Goal: Entertainment & Leisure: Consume media (video, audio)

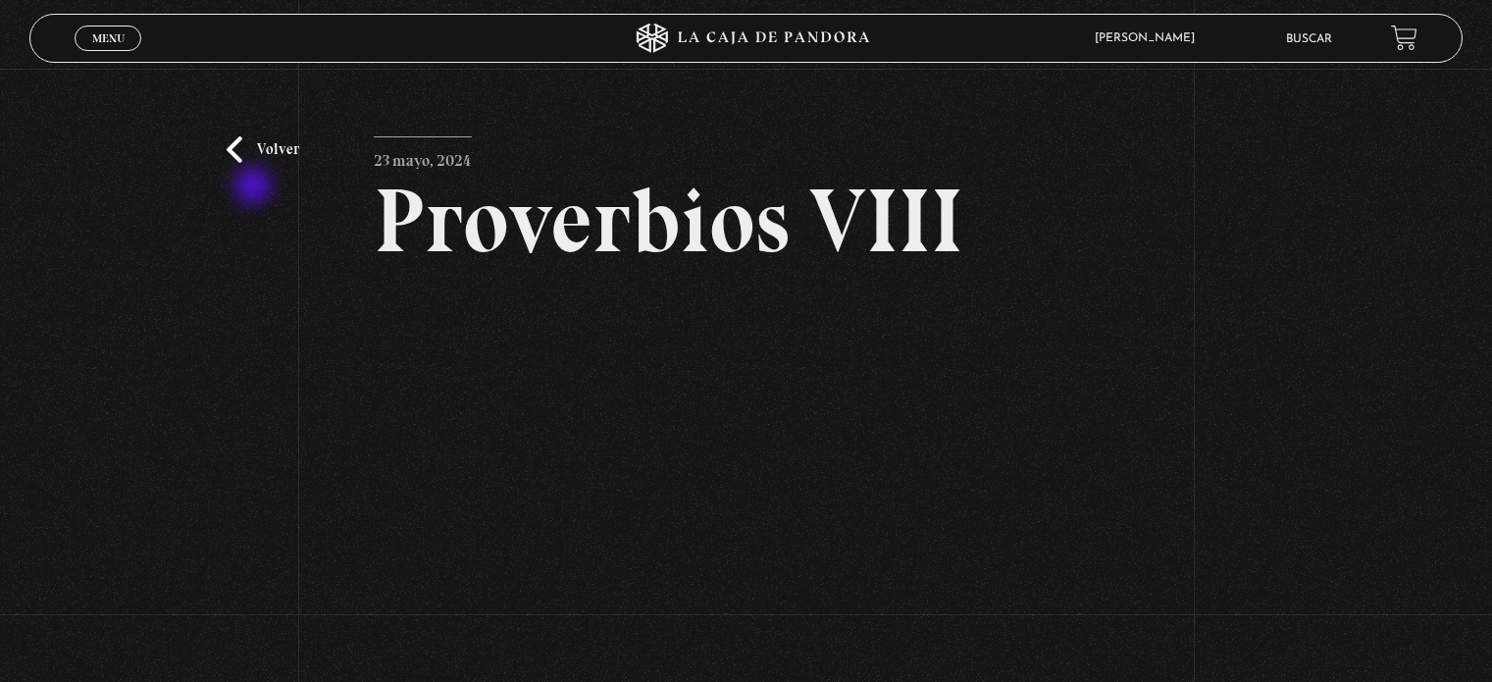
scroll to position [133, 0]
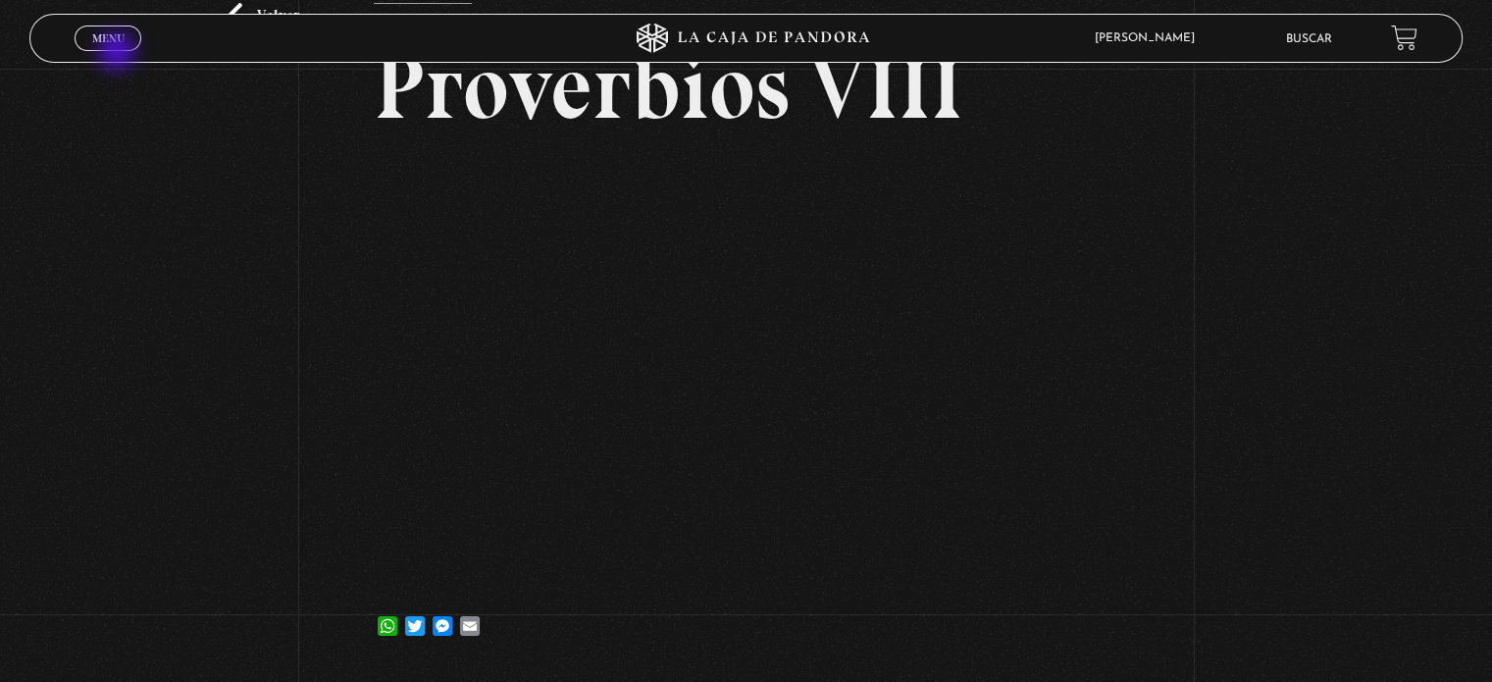
click at [119, 53] on div "Menu Cerrar" at bounding box center [298, 38] width 447 height 47
click at [110, 34] on span "Menu" at bounding box center [108, 38] width 32 height 12
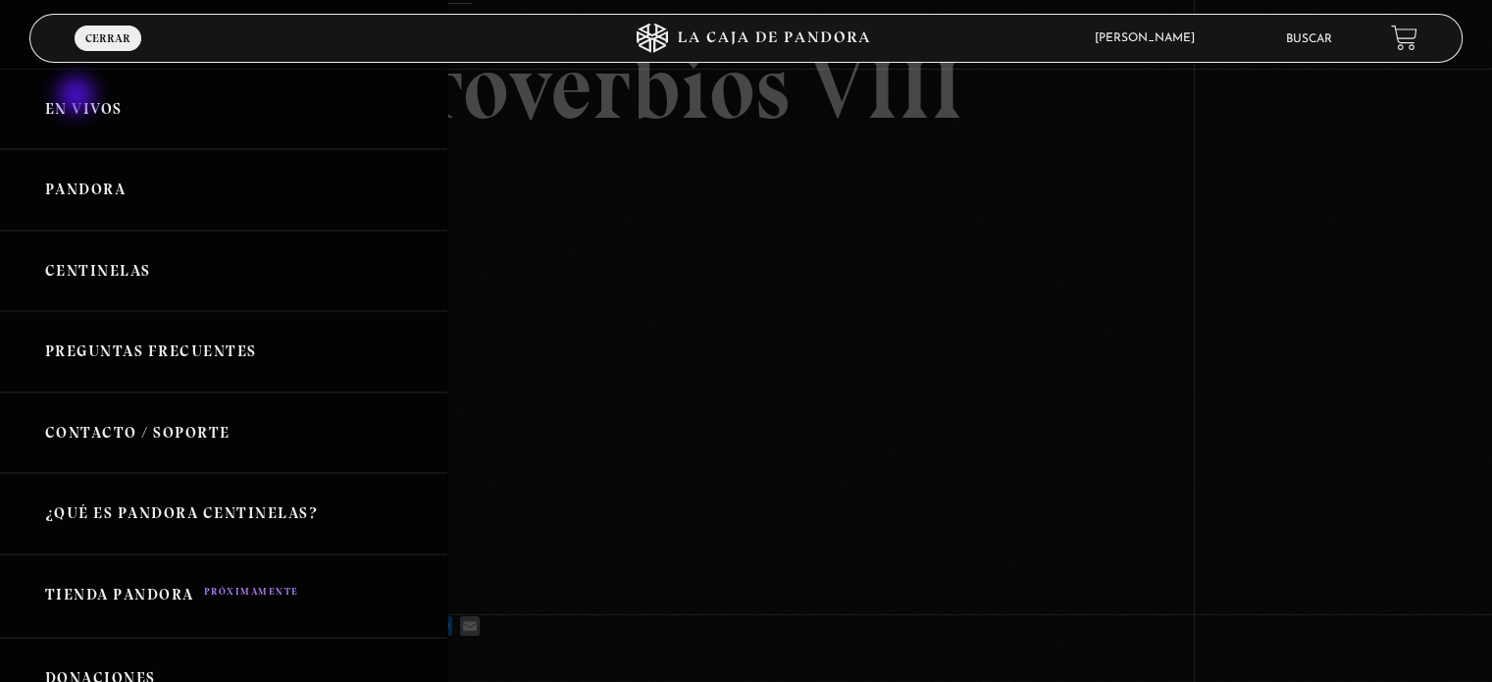
click at [78, 97] on link "En vivos" at bounding box center [223, 109] width 447 height 81
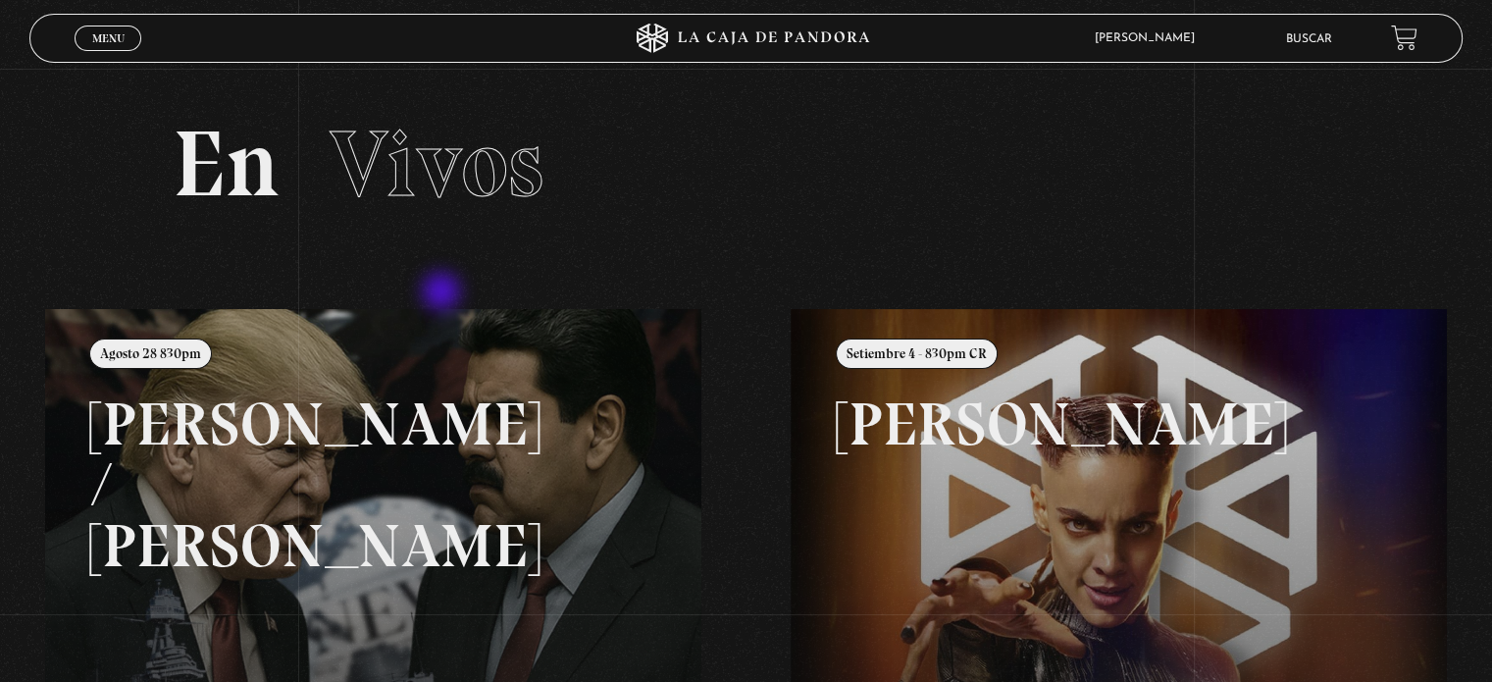
scroll to position [220, 0]
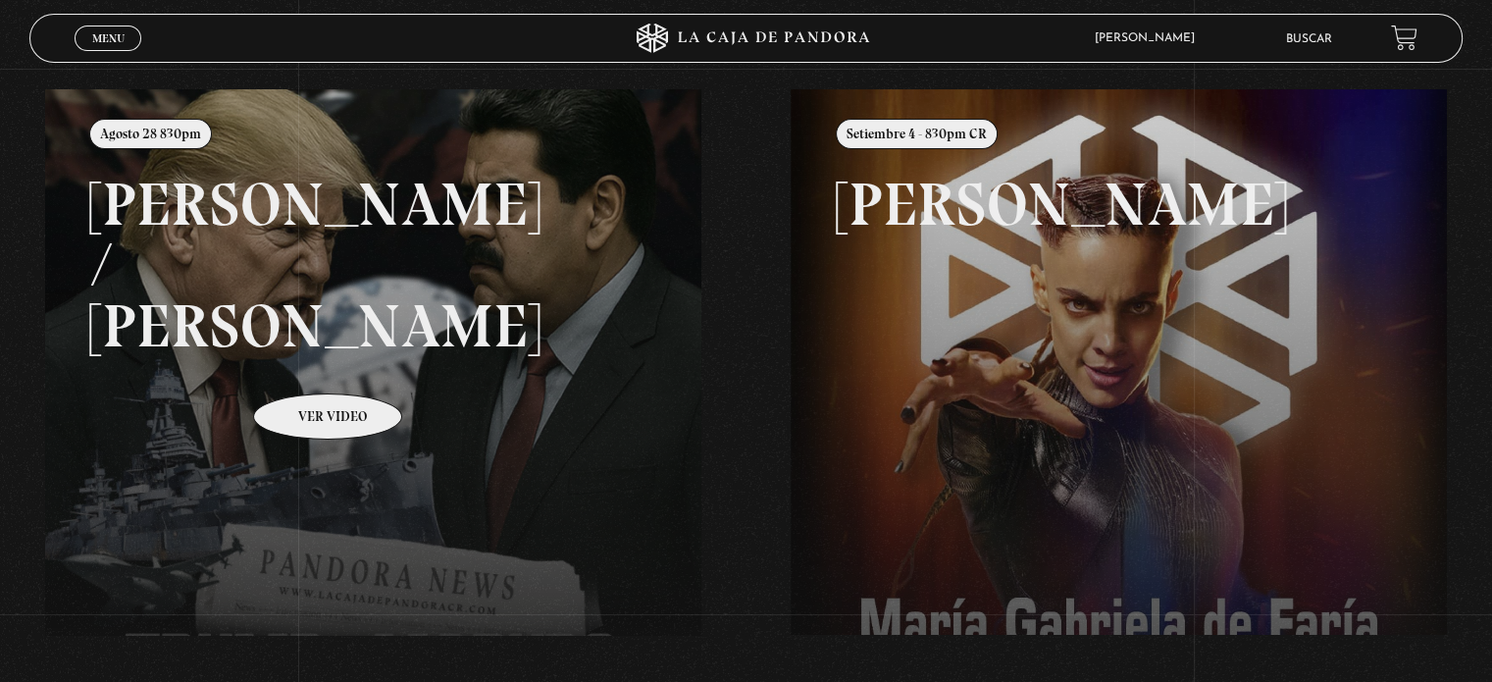
click at [302, 364] on link at bounding box center [791, 430] width 1492 height 682
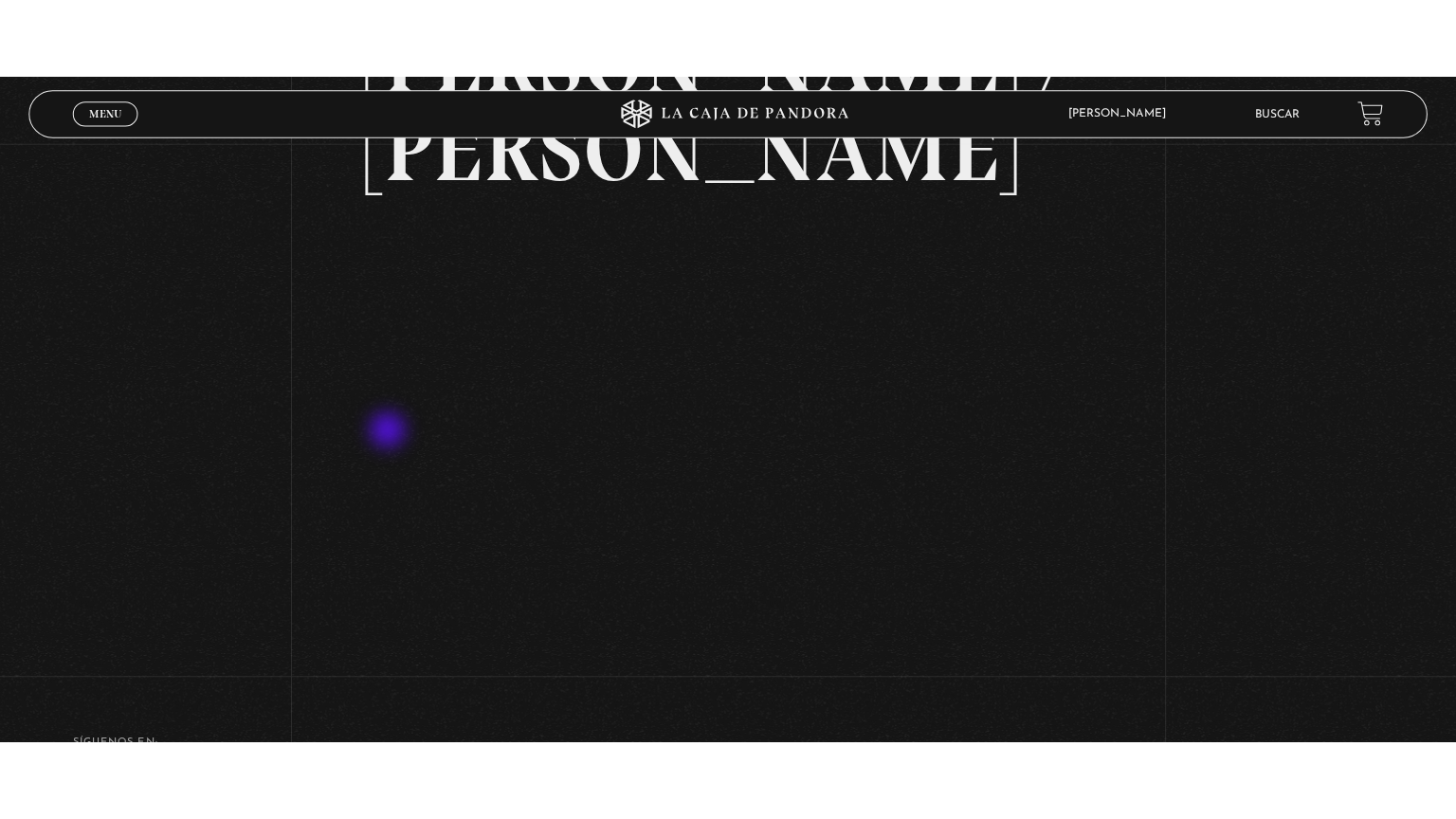
scroll to position [157, 0]
